Goal: Information Seeking & Learning: Understand process/instructions

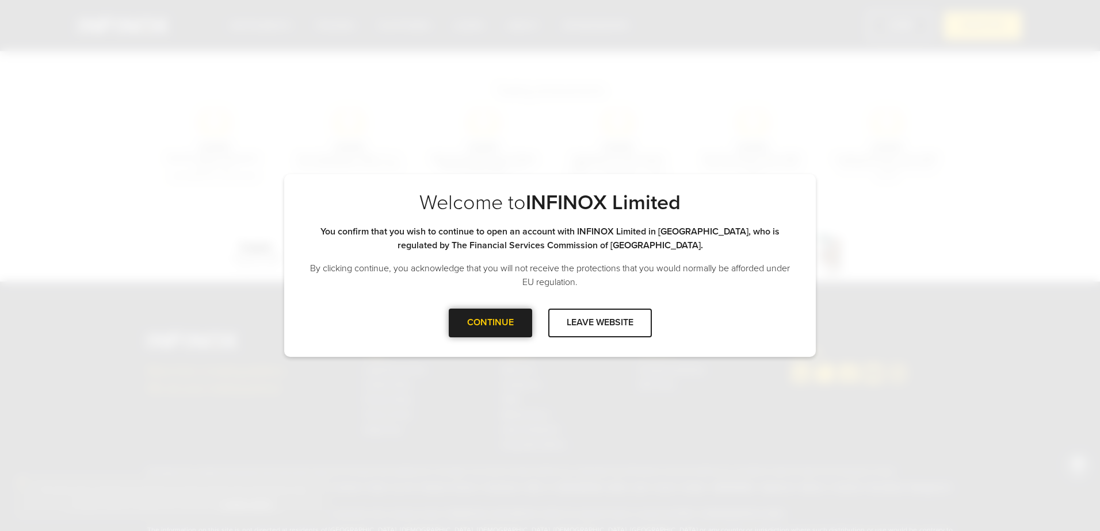
click at [510, 327] on div "CONTINUE" at bounding box center [490, 323] width 83 height 28
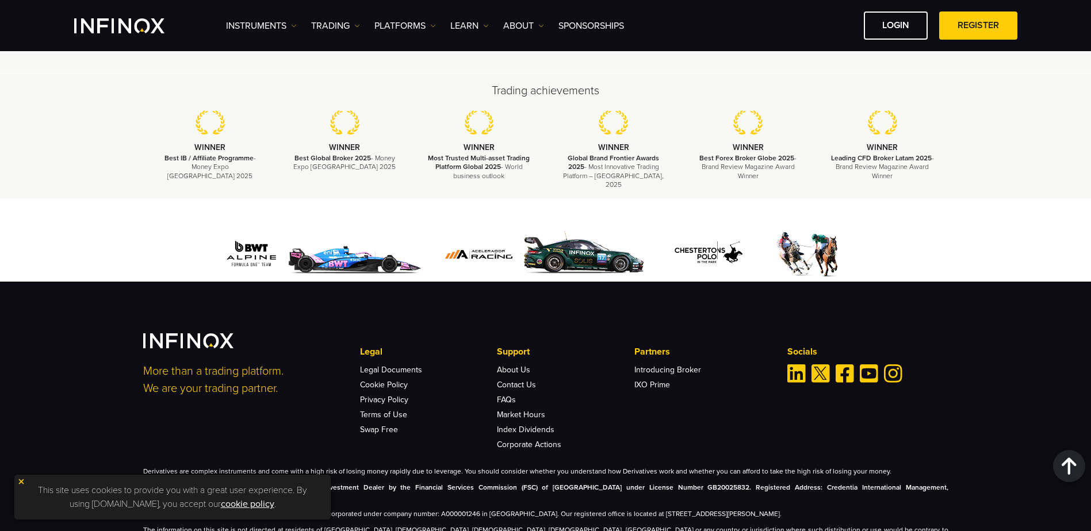
click at [22, 481] on img at bounding box center [21, 482] width 8 height 8
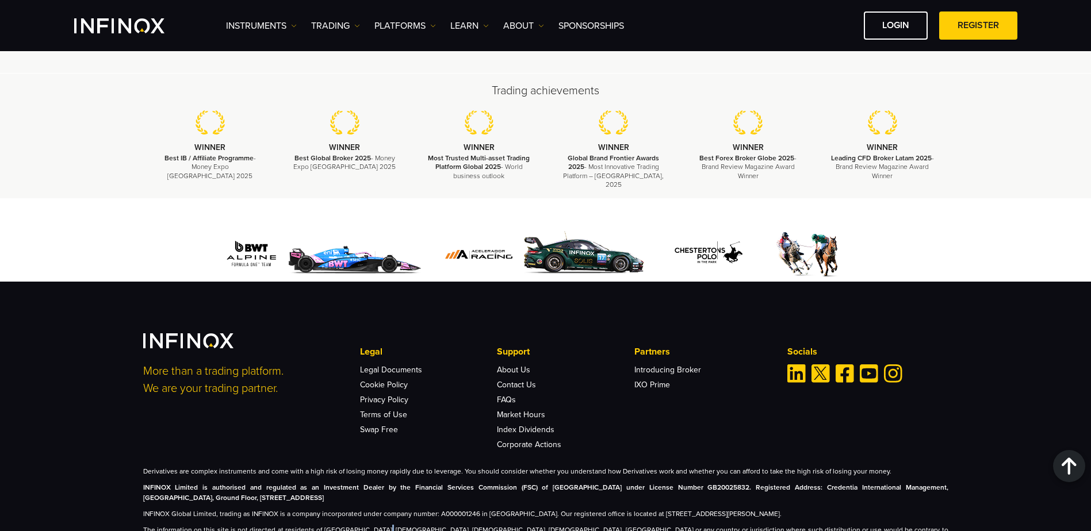
click at [372, 525] on p "The information on this site is not directed at residents of [GEOGRAPHIC_DATA],…" at bounding box center [545, 535] width 805 height 21
drag, startPoint x: 372, startPoint y: 481, endPoint x: 662, endPoint y: 485, distance: 290.5
click at [662, 525] on p "The information on this site is not directed at residents of [GEOGRAPHIC_DATA],…" at bounding box center [545, 535] width 805 height 21
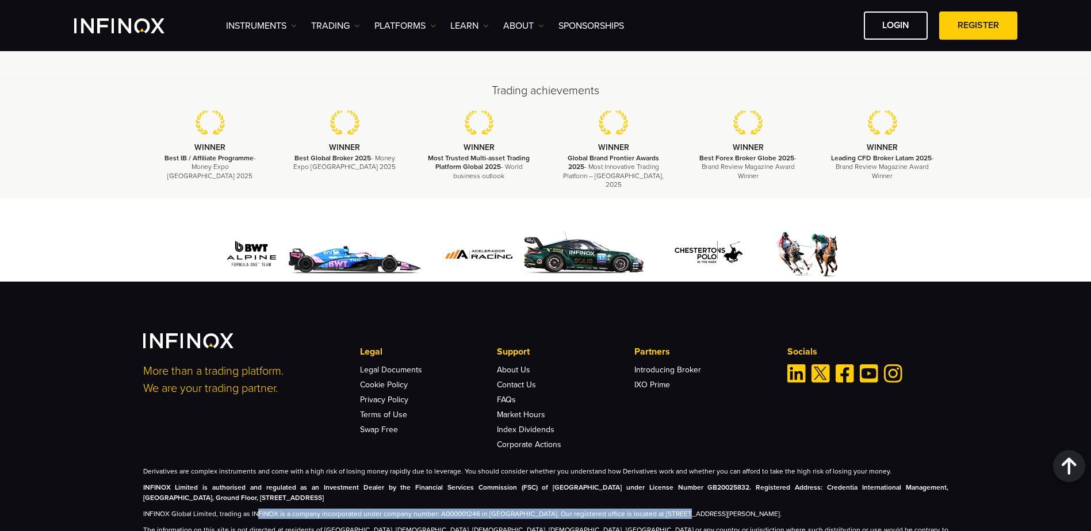
drag, startPoint x: 269, startPoint y: 466, endPoint x: 666, endPoint y: 469, distance: 396.9
click at [666, 509] on p "INFINOX Global Limited, trading as INFINOX is a company incorporated under comp…" at bounding box center [545, 514] width 805 height 10
drag, startPoint x: 330, startPoint y: 449, endPoint x: 292, endPoint y: 443, distance: 38.5
click at [292, 483] on p "INFINOX Limited is authorised and regulated as an Investment Dealer by the Fina…" at bounding box center [545, 493] width 805 height 21
drag, startPoint x: 292, startPoint y: 443, endPoint x: 399, endPoint y: 456, distance: 107.8
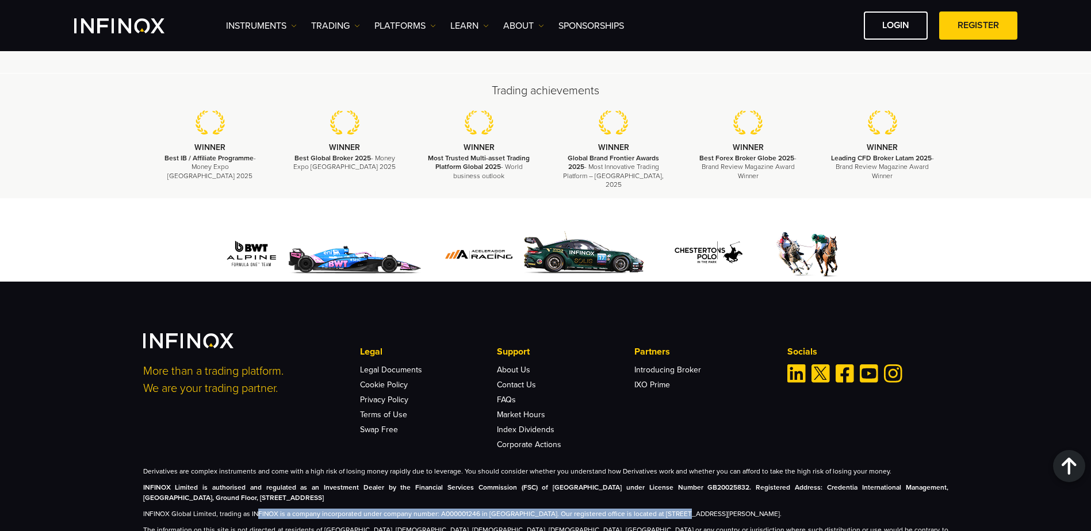
click at [399, 483] on p "INFINOX Limited is authorised and regulated as an Investment Dealer by the Fina…" at bounding box center [545, 493] width 805 height 21
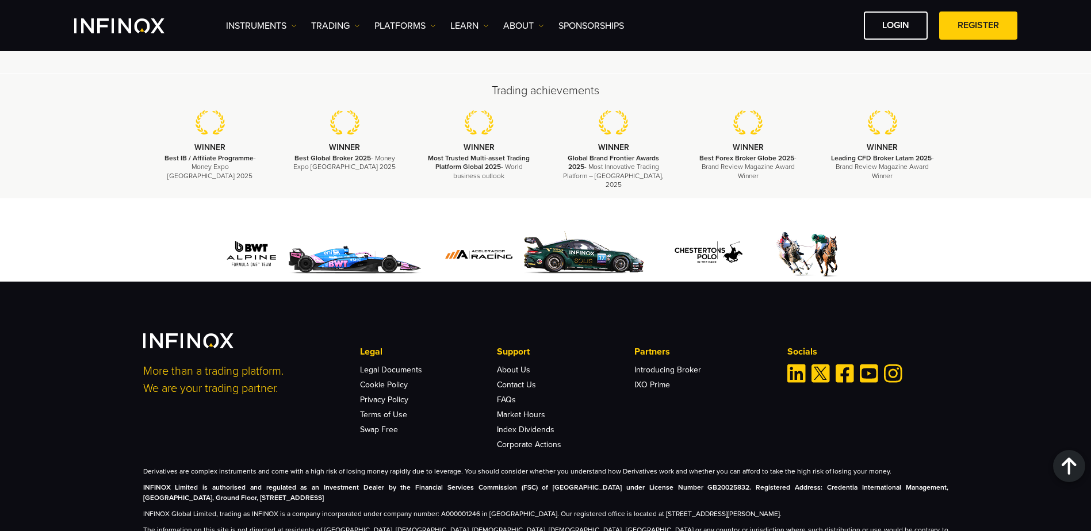
drag, startPoint x: 395, startPoint y: 447, endPoint x: 393, endPoint y: 439, distance: 8.8
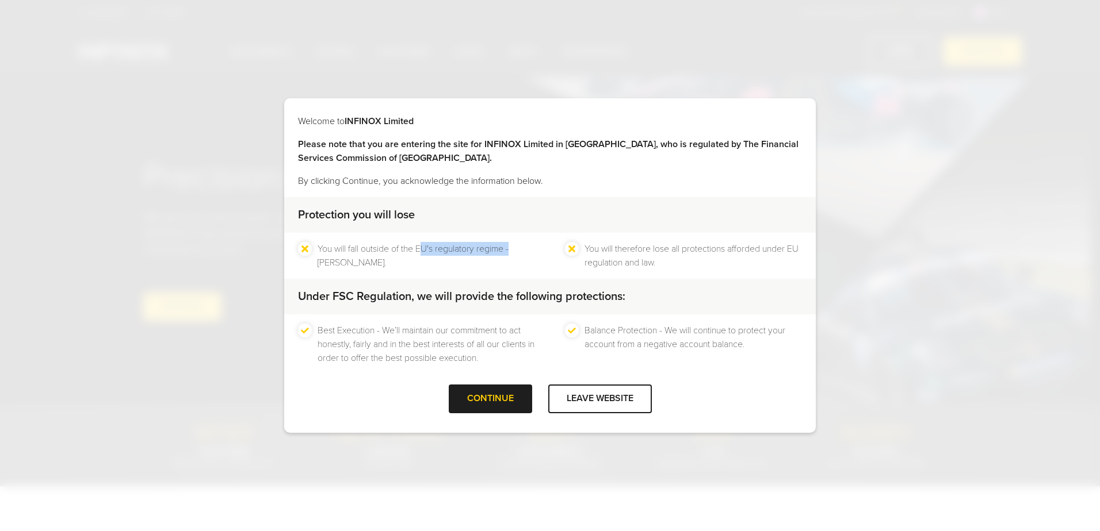
drag, startPoint x: 511, startPoint y: 250, endPoint x: 426, endPoint y: 249, distance: 85.7
click at [426, 249] on li "You will fall outside of the EU's regulatory regime - [PERSON_NAME]." at bounding box center [426, 256] width 217 height 28
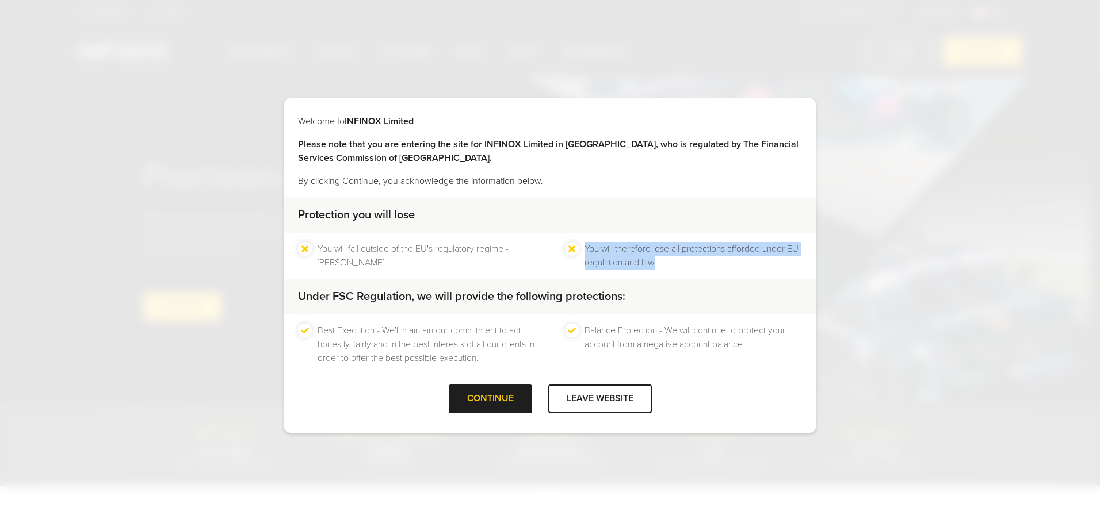
drag, startPoint x: 583, startPoint y: 246, endPoint x: 717, endPoint y: 263, distance: 135.1
click at [717, 263] on ul "You will therefore lose all protections afforded under EU regulation and law." at bounding box center [683, 256] width 237 height 28
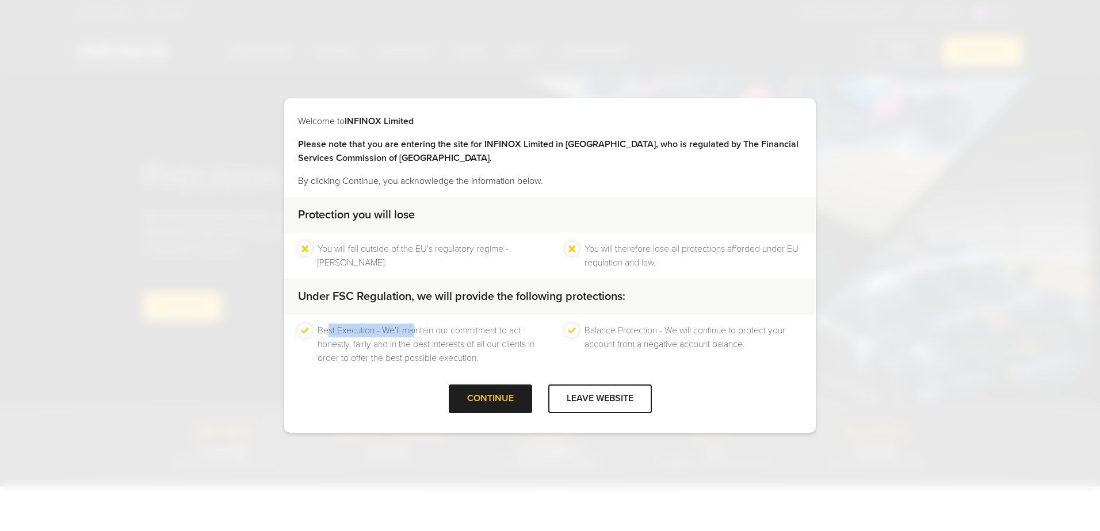
drag, startPoint x: 326, startPoint y: 333, endPoint x: 415, endPoint y: 332, distance: 88.6
click at [415, 332] on li "Best Execution - We’ll maintain our commitment to act honestly, fairly and in t…" at bounding box center [426, 344] width 217 height 41
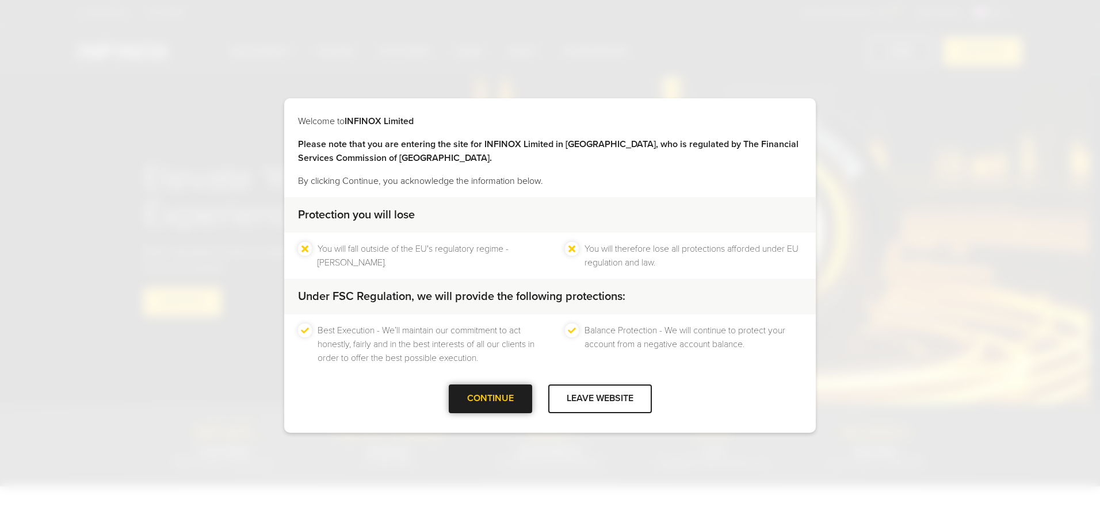
click at [492, 402] on div "CONTINUE" at bounding box center [490, 399] width 83 height 28
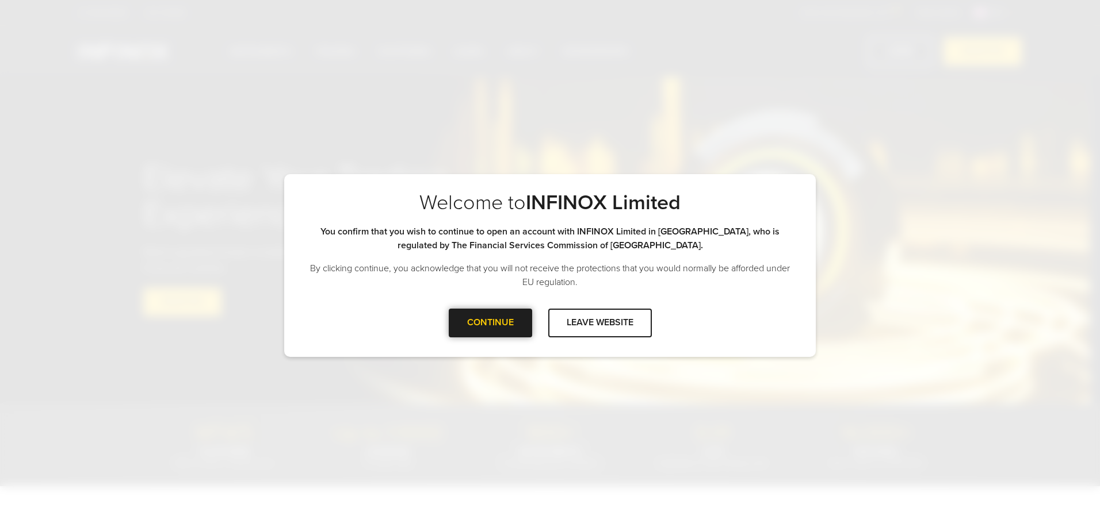
click at [492, 330] on div "CONTINUE" at bounding box center [490, 323] width 83 height 28
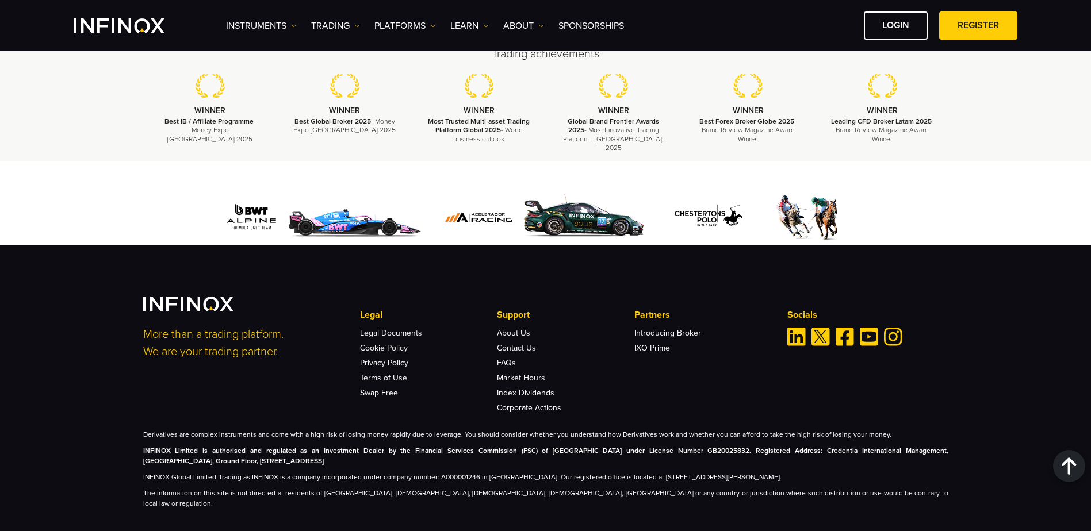
scroll to position [3492, 0]
